Goal: Find specific page/section: Find specific page/section

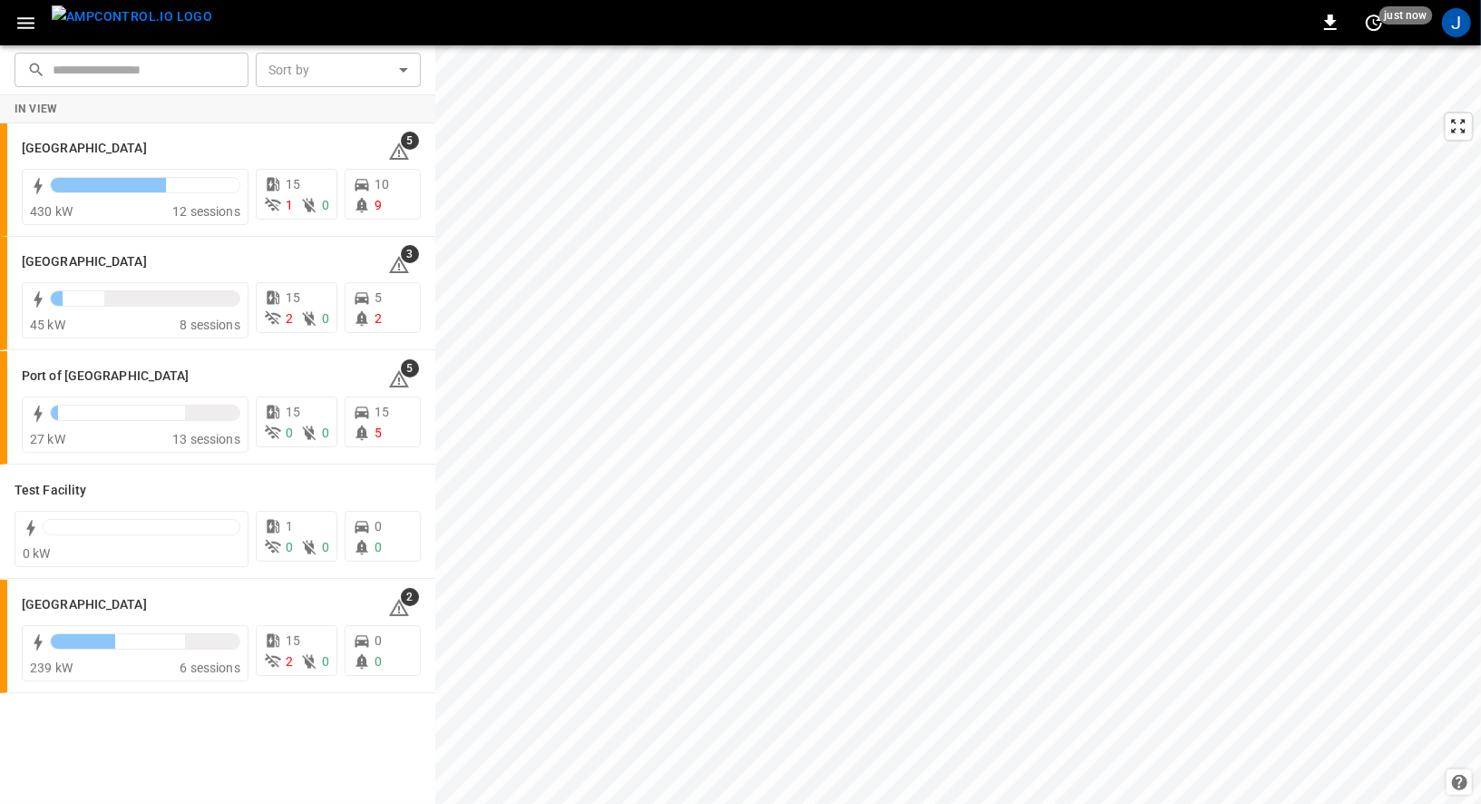
click at [15, 10] on button "button" at bounding box center [25, 23] width 37 height 34
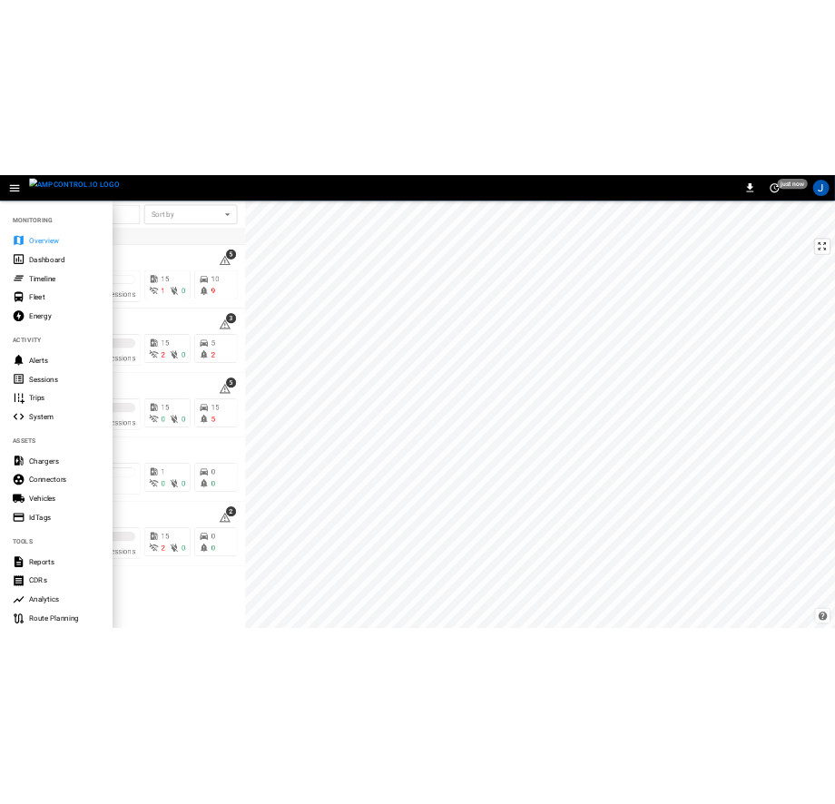
scroll to position [265, 0]
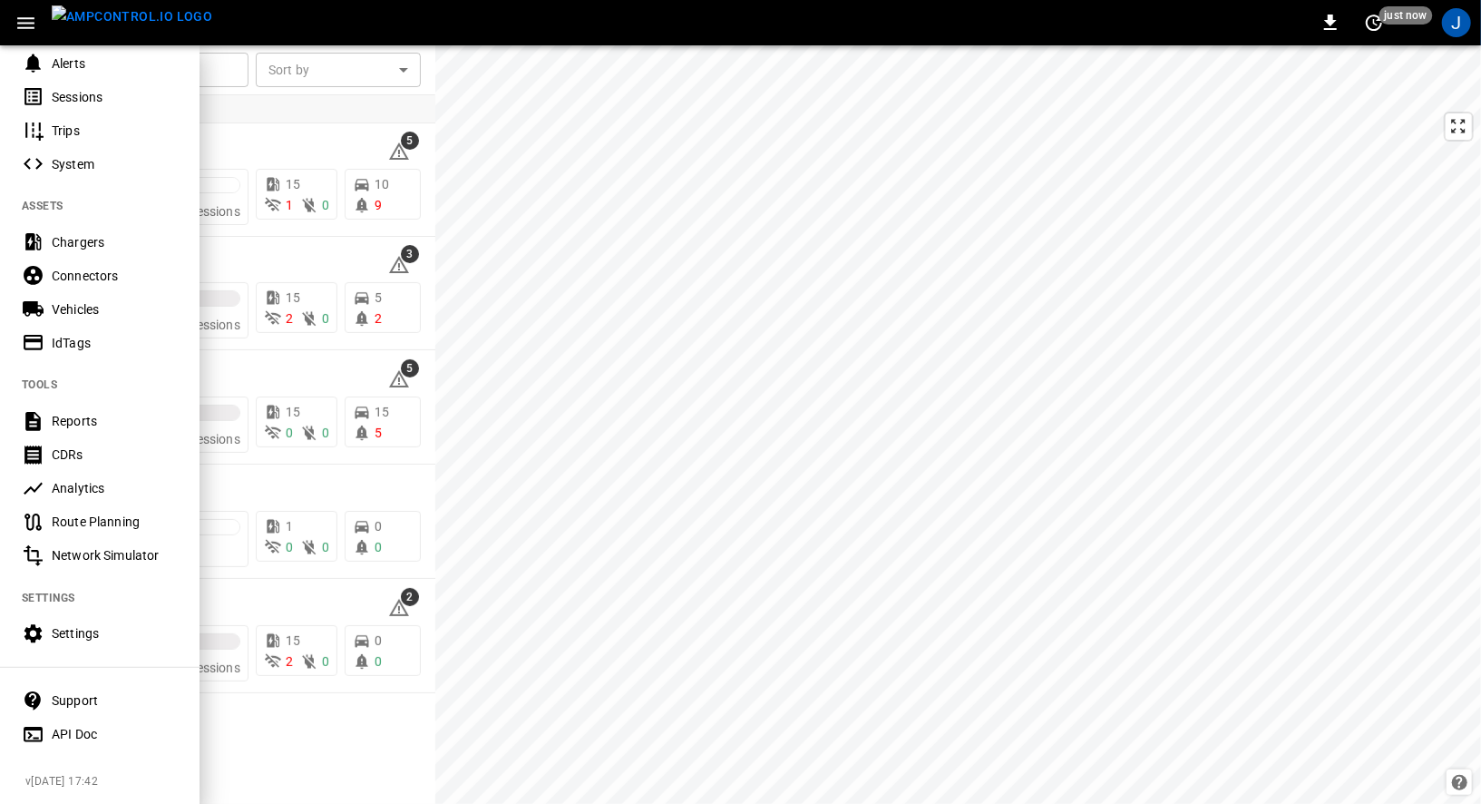
click at [79, 729] on div "API Doc" at bounding box center [115, 734] width 126 height 18
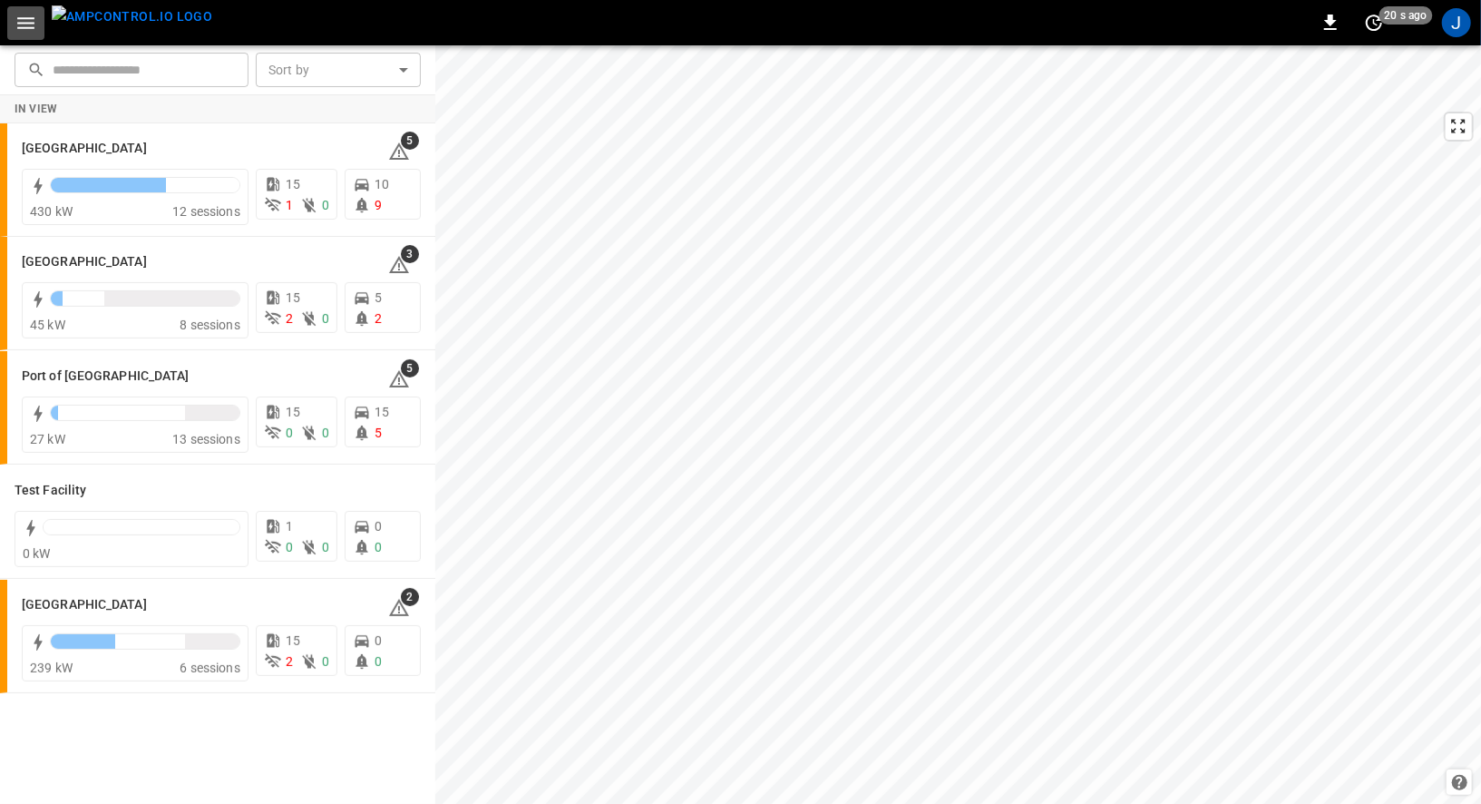
click at [31, 21] on icon "button" at bounding box center [25, 23] width 17 height 12
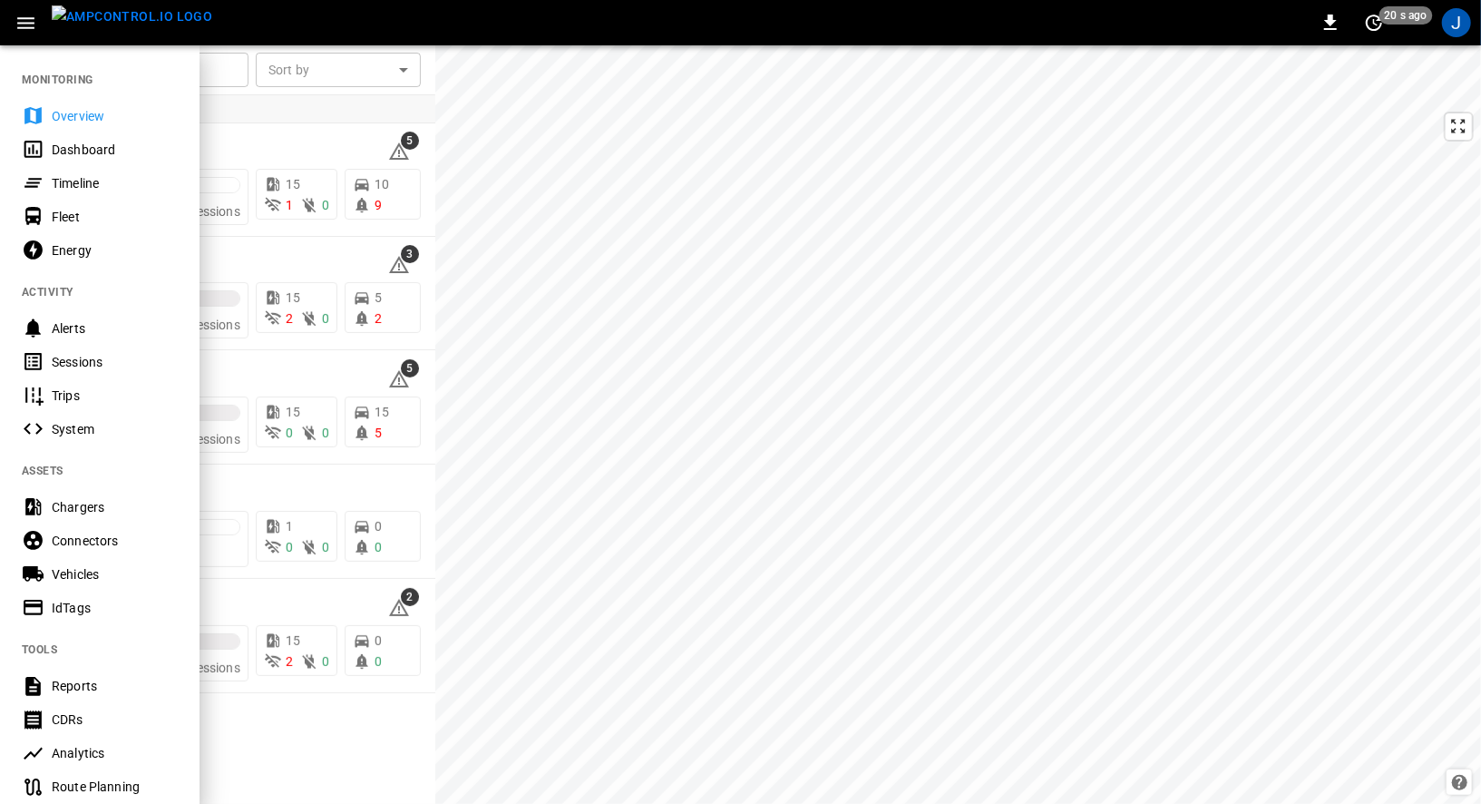
click at [69, 182] on div "Timeline" at bounding box center [115, 183] width 126 height 18
